Goal: Information Seeking & Learning: Compare options

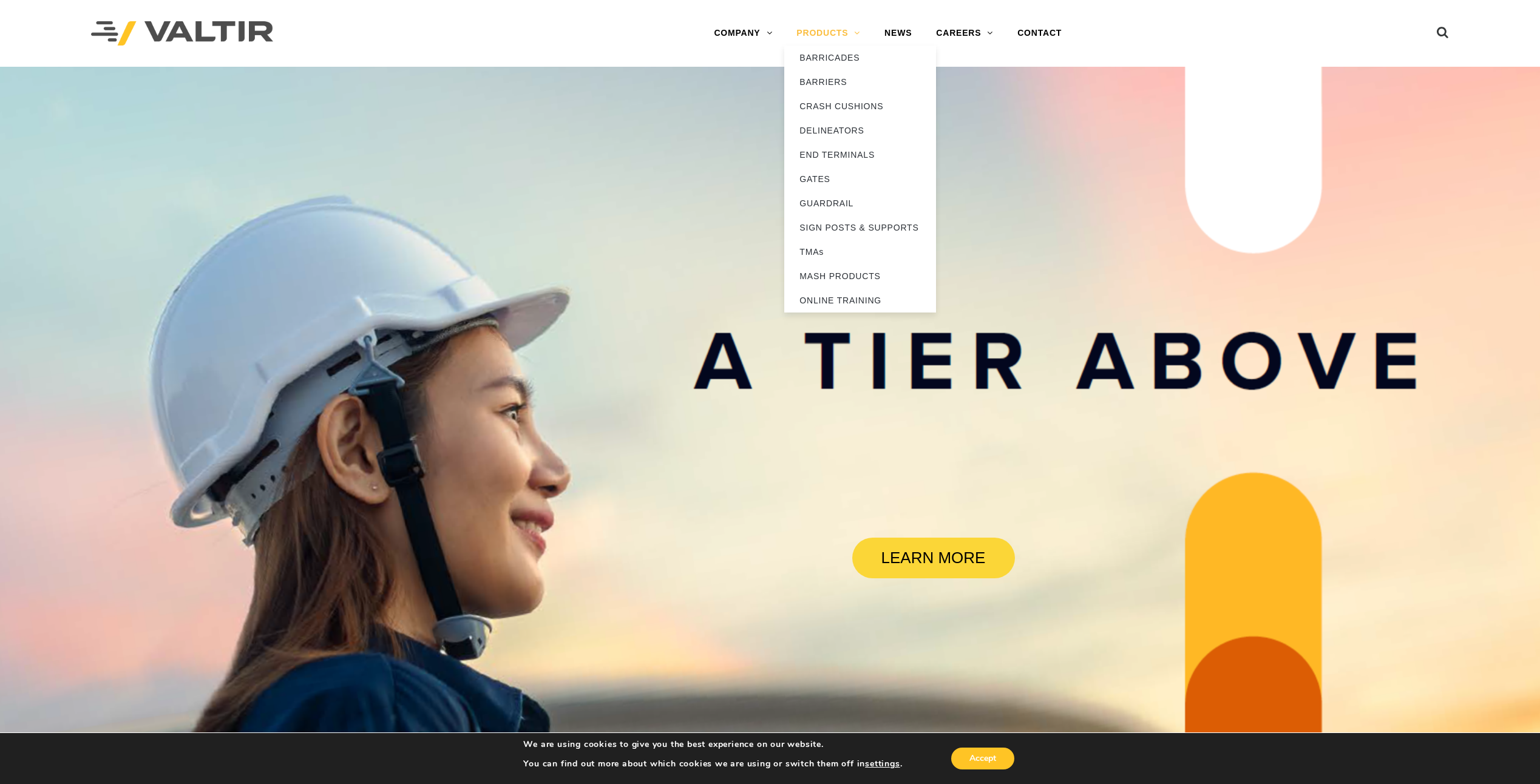
click at [852, 31] on link "PRODUCTS" at bounding box center [828, 33] width 88 height 24
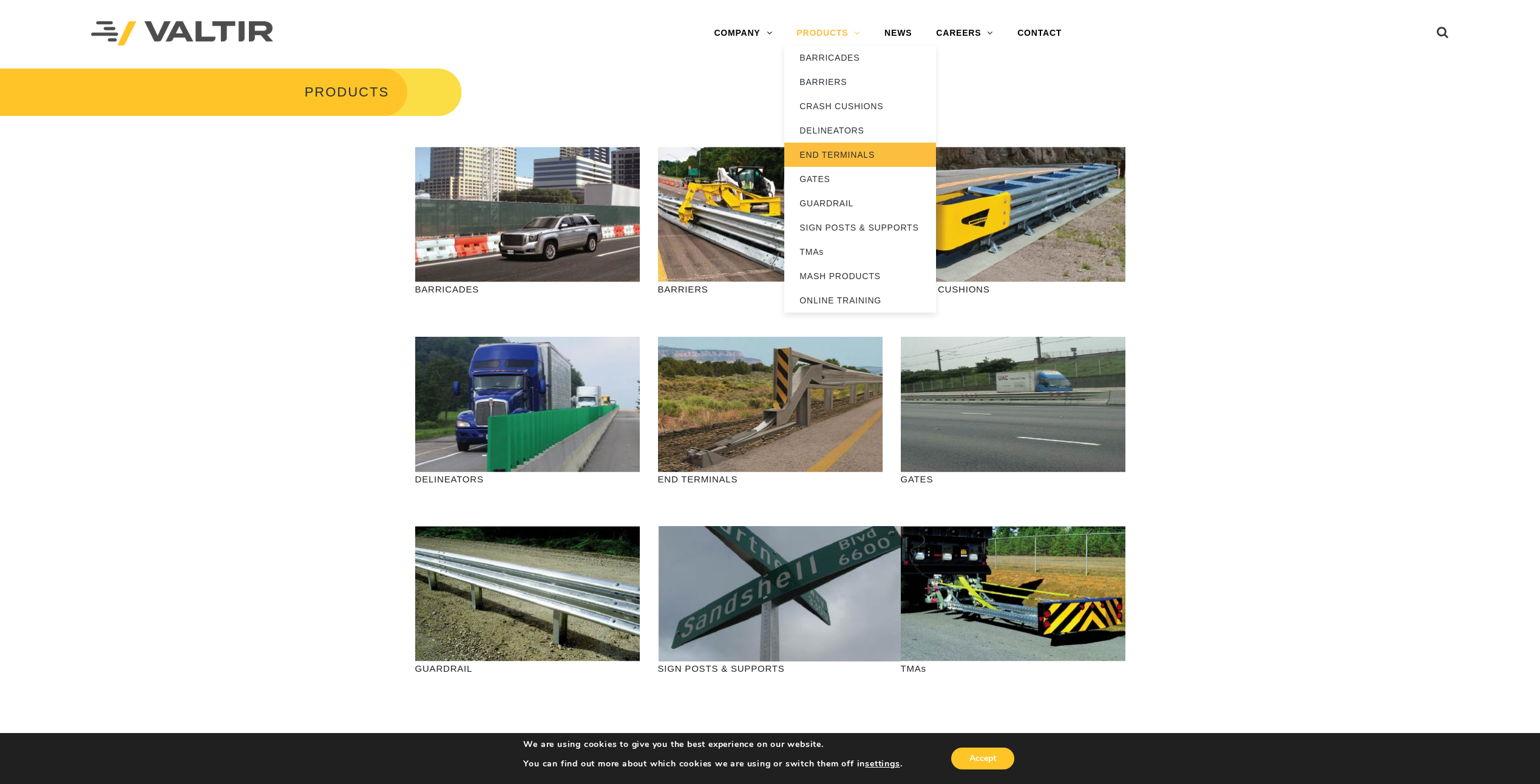
click at [848, 156] on link "END TERMINALS" at bounding box center [860, 154] width 152 height 24
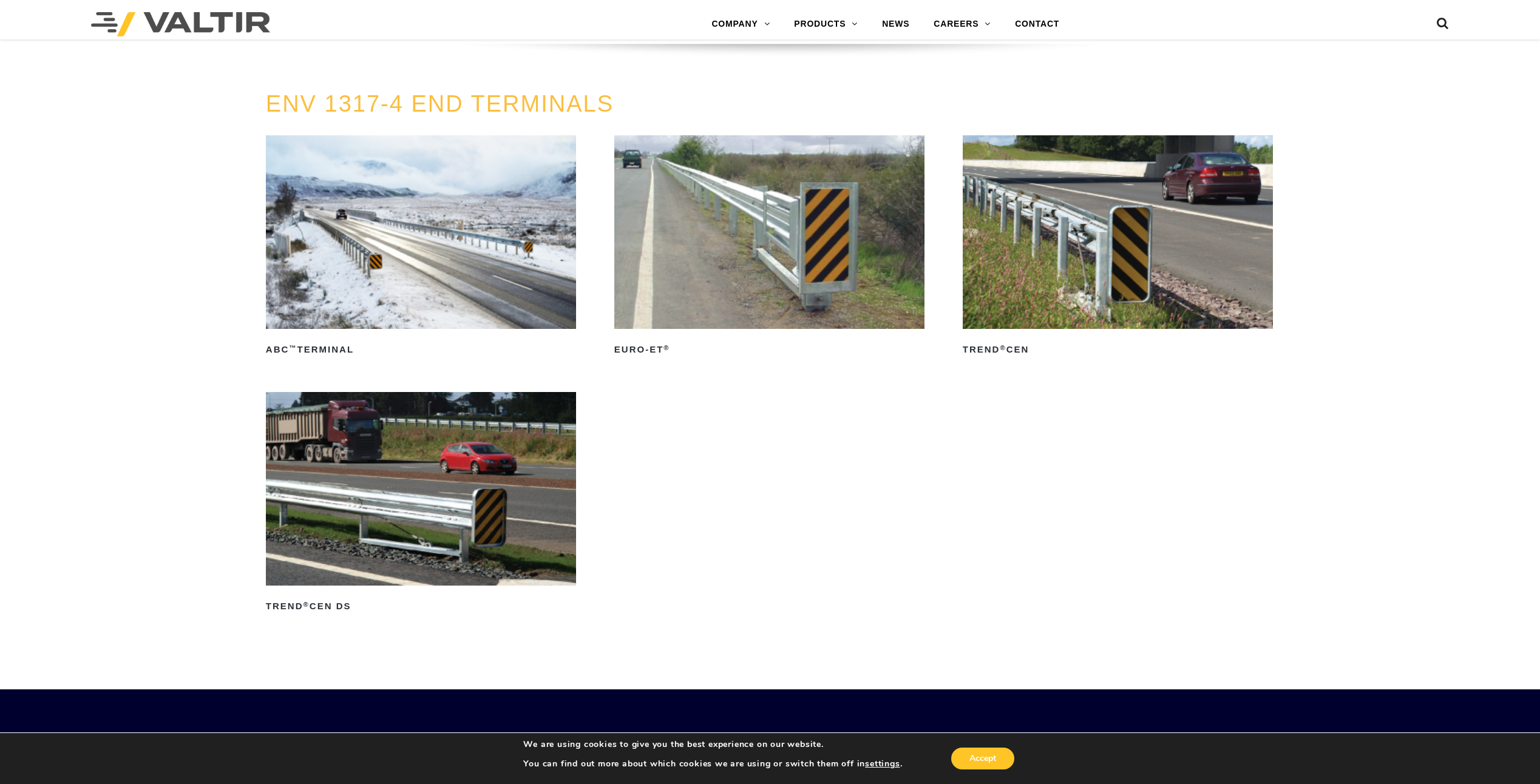
scroll to position [1820, 0]
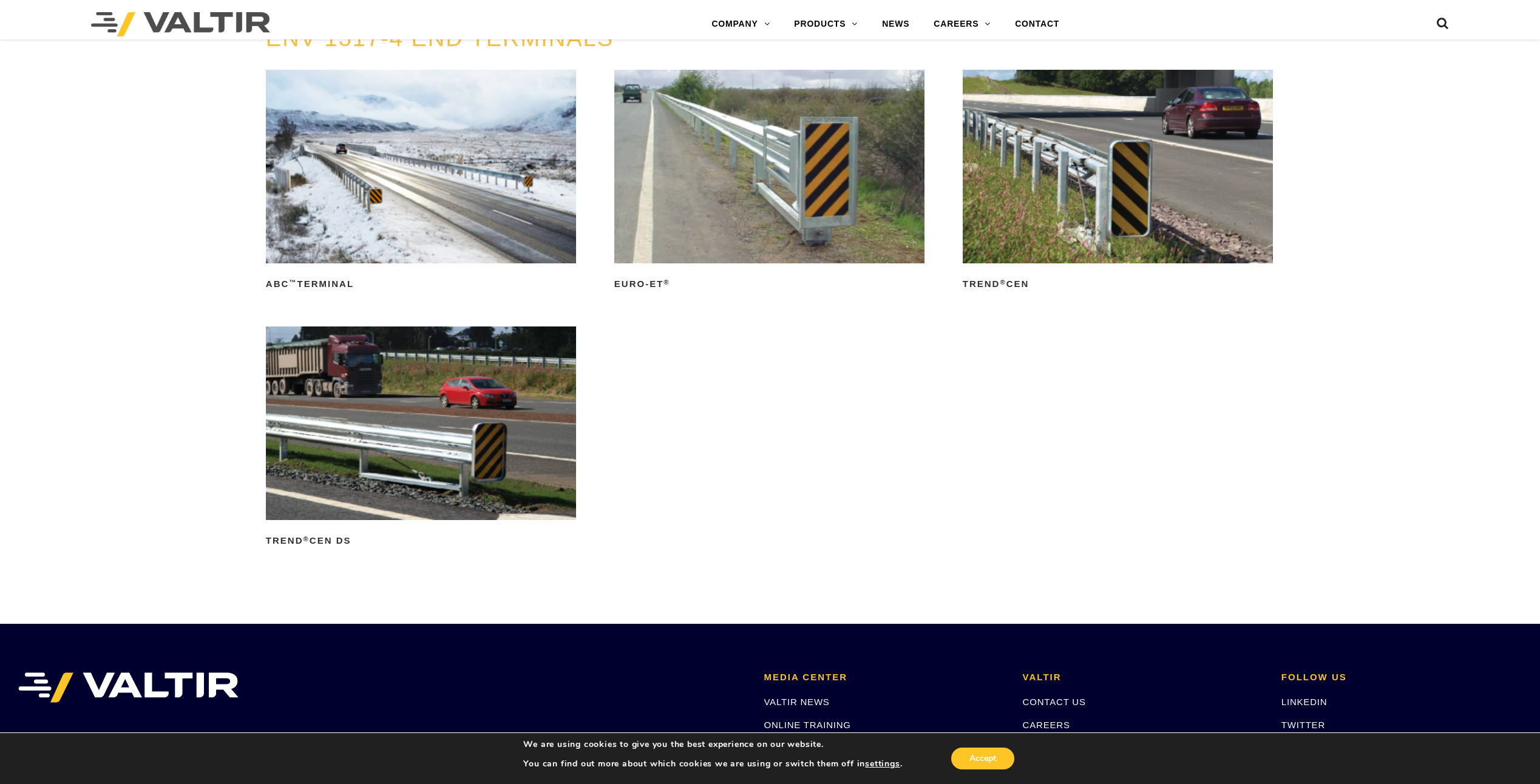
click at [842, 197] on img at bounding box center [769, 167] width 311 height 194
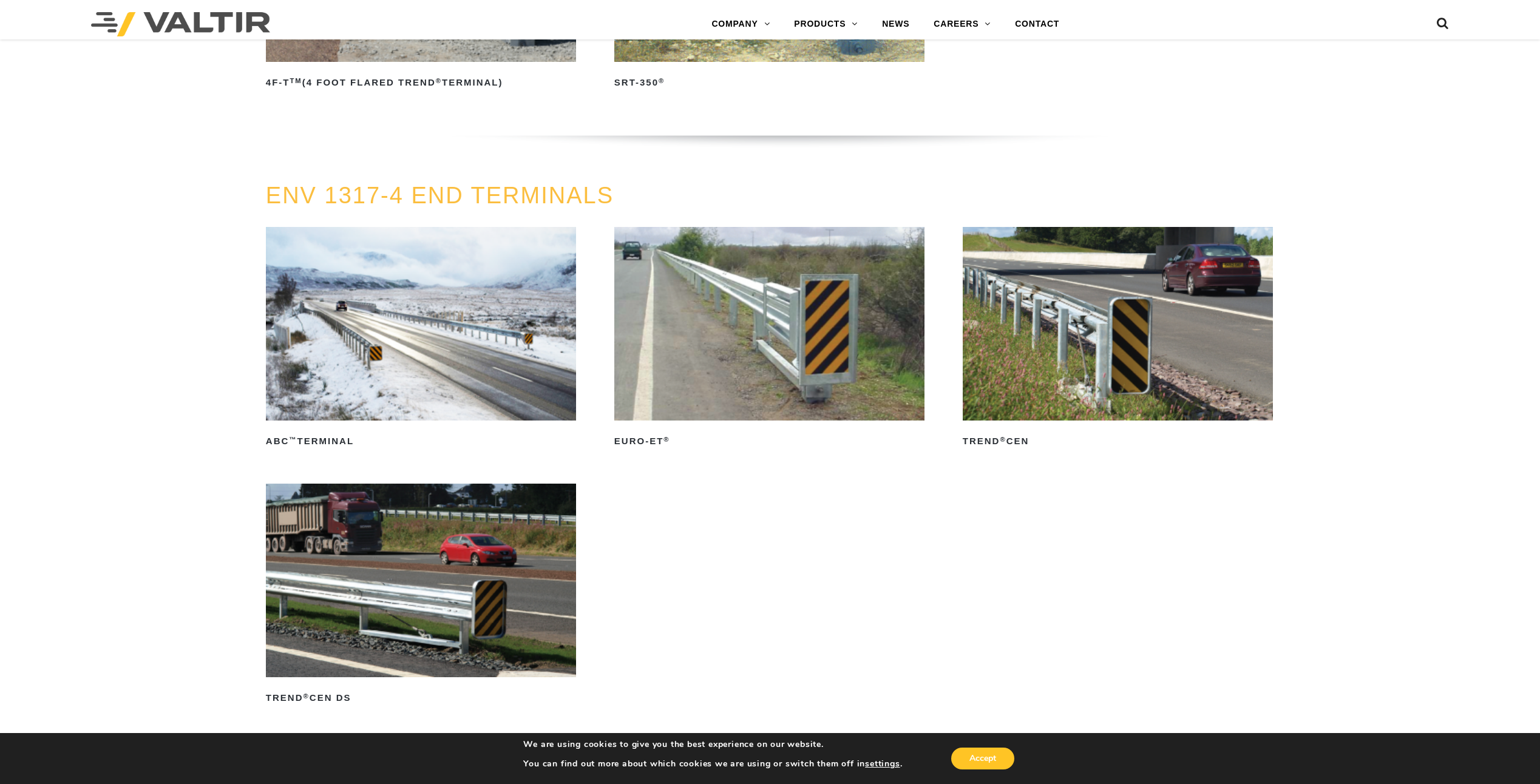
scroll to position [1660, 0]
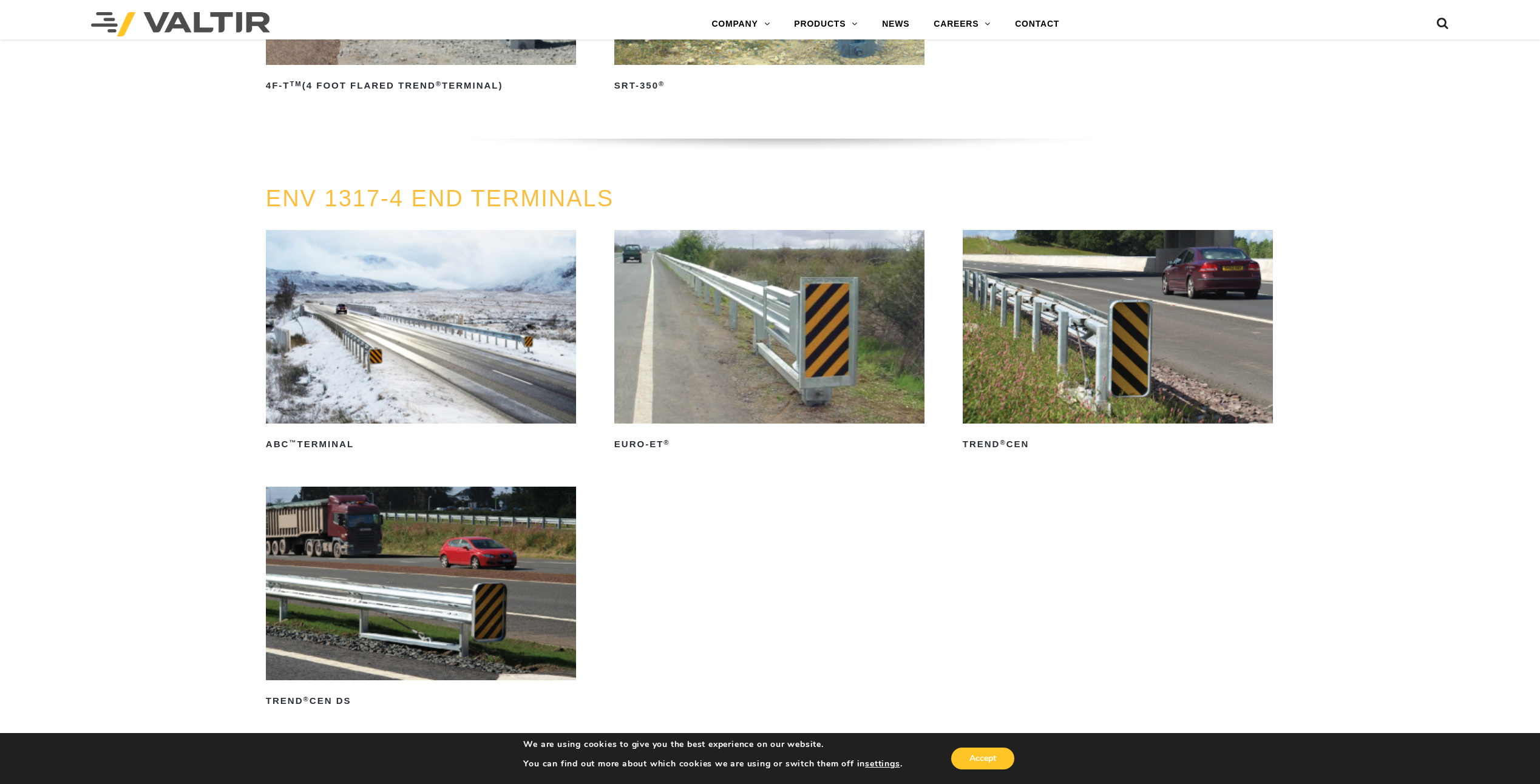
click at [1111, 371] on img at bounding box center [1118, 327] width 311 height 194
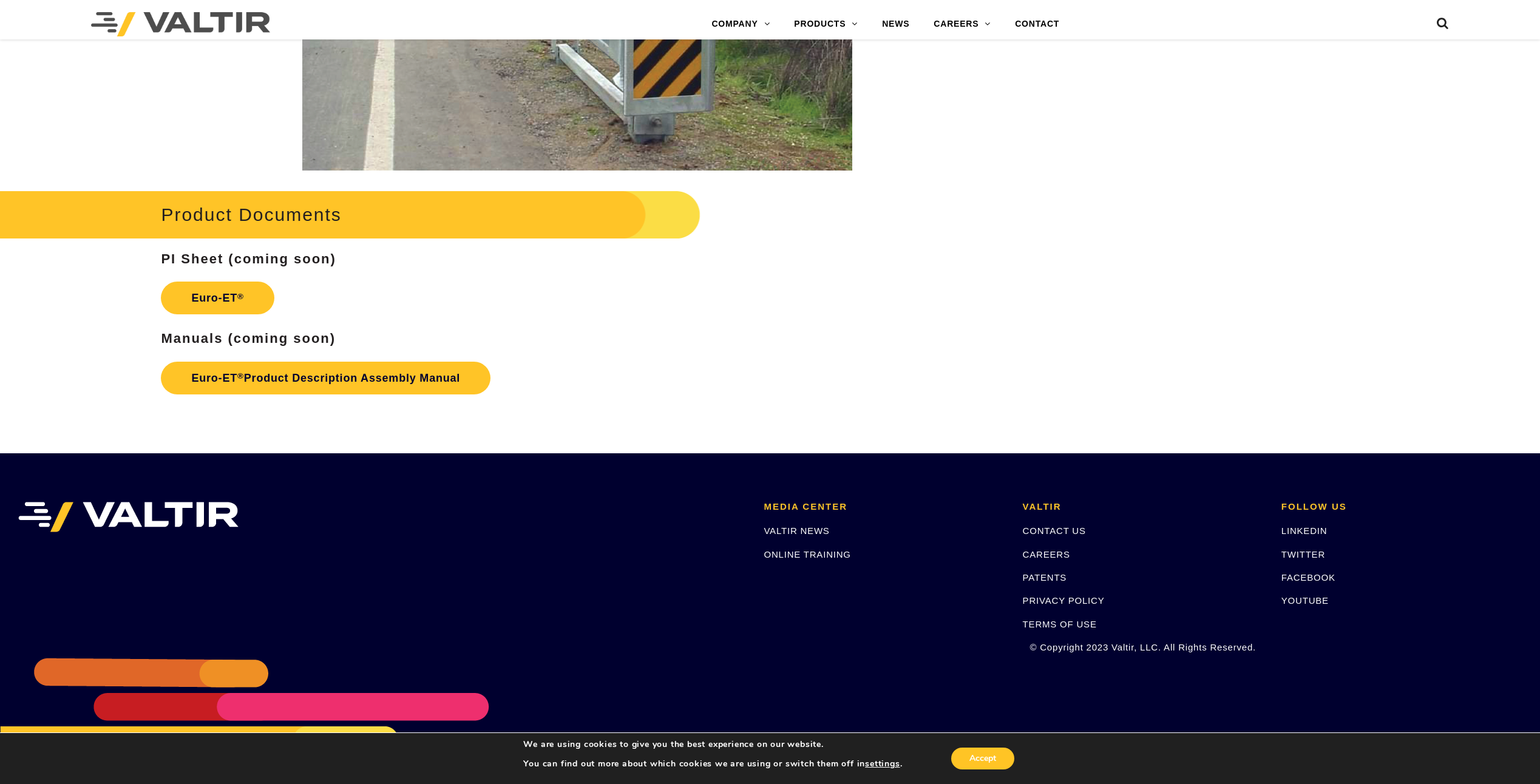
scroll to position [1892, 0]
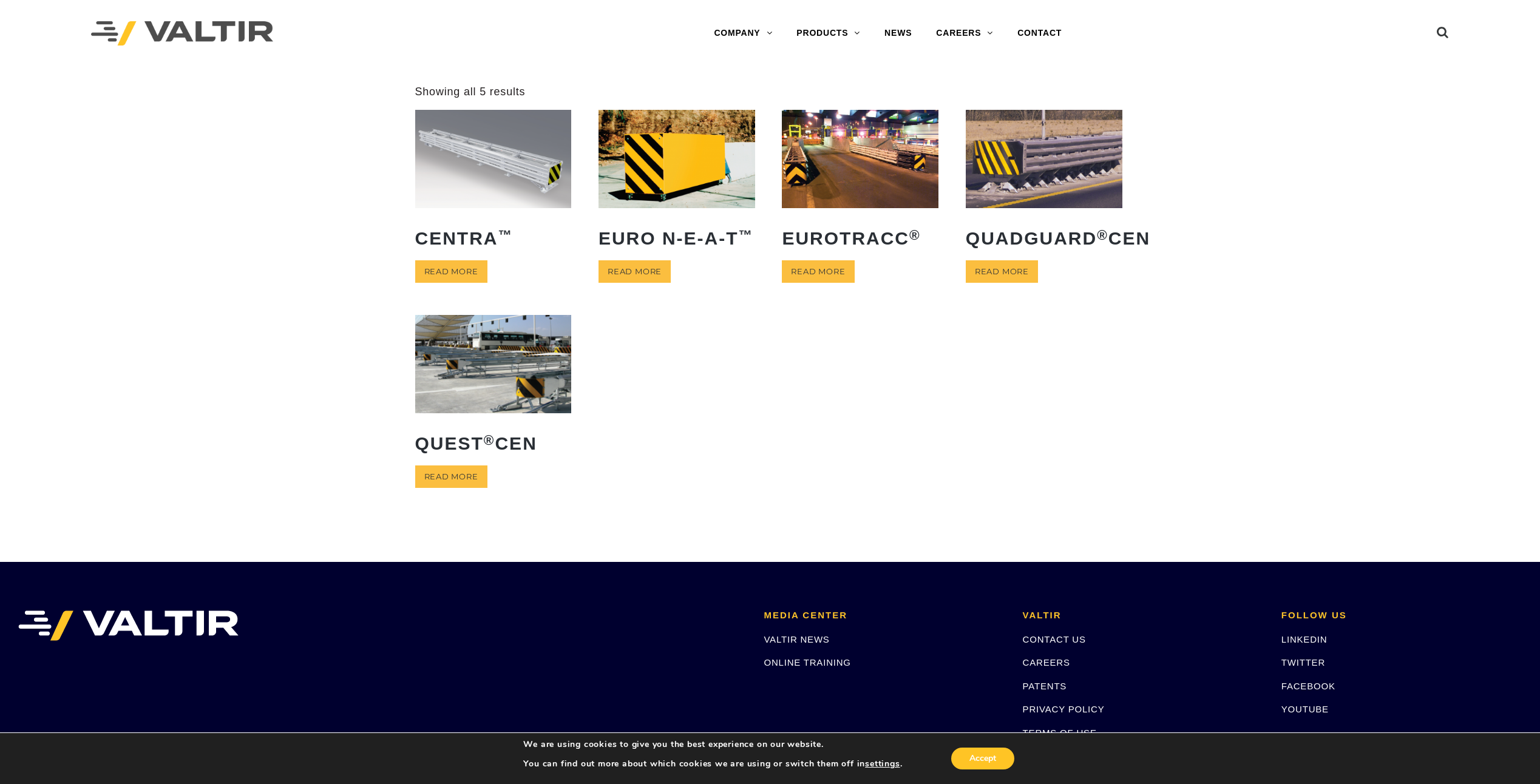
click at [530, 180] on img at bounding box center [493, 158] width 156 height 98
click at [699, 178] on img at bounding box center [677, 158] width 156 height 98
click at [876, 181] on img at bounding box center [860, 158] width 156 height 98
click at [1021, 175] on img at bounding box center [1044, 158] width 156 height 98
click at [490, 384] on img at bounding box center [493, 364] width 156 height 98
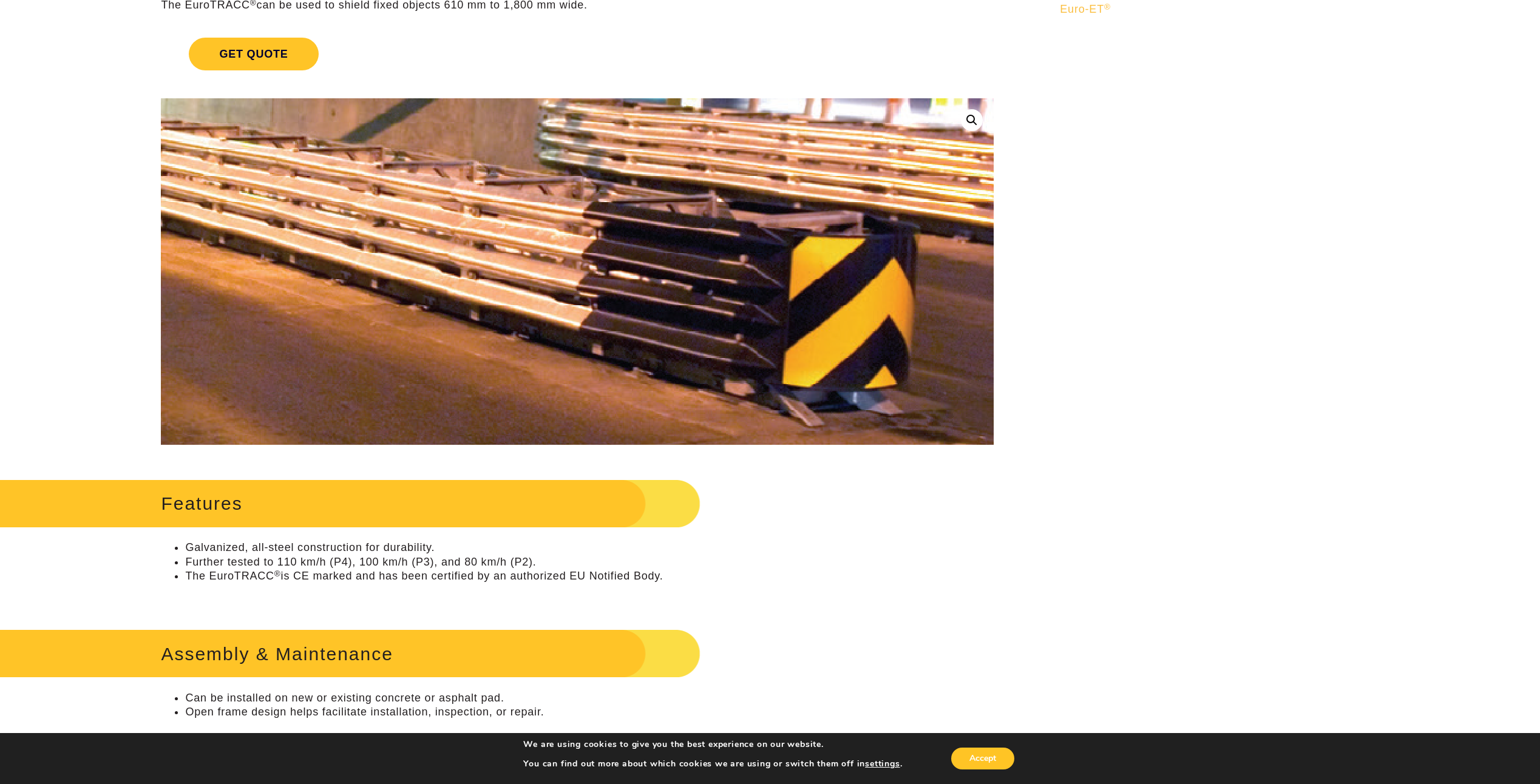
scroll to position [243, 0]
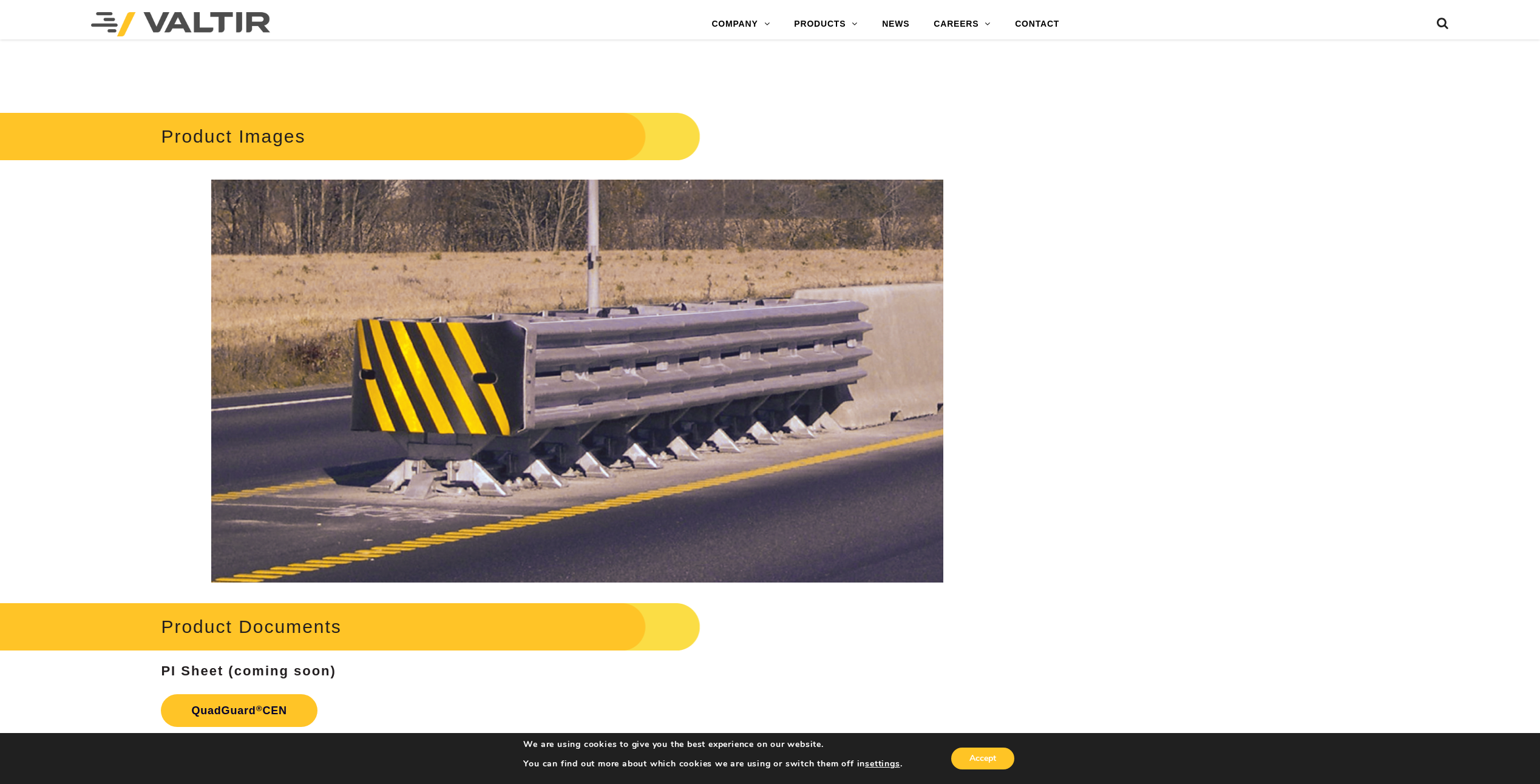
scroll to position [1638, 0]
